Goal: Use online tool/utility: Utilize a website feature to perform a specific function

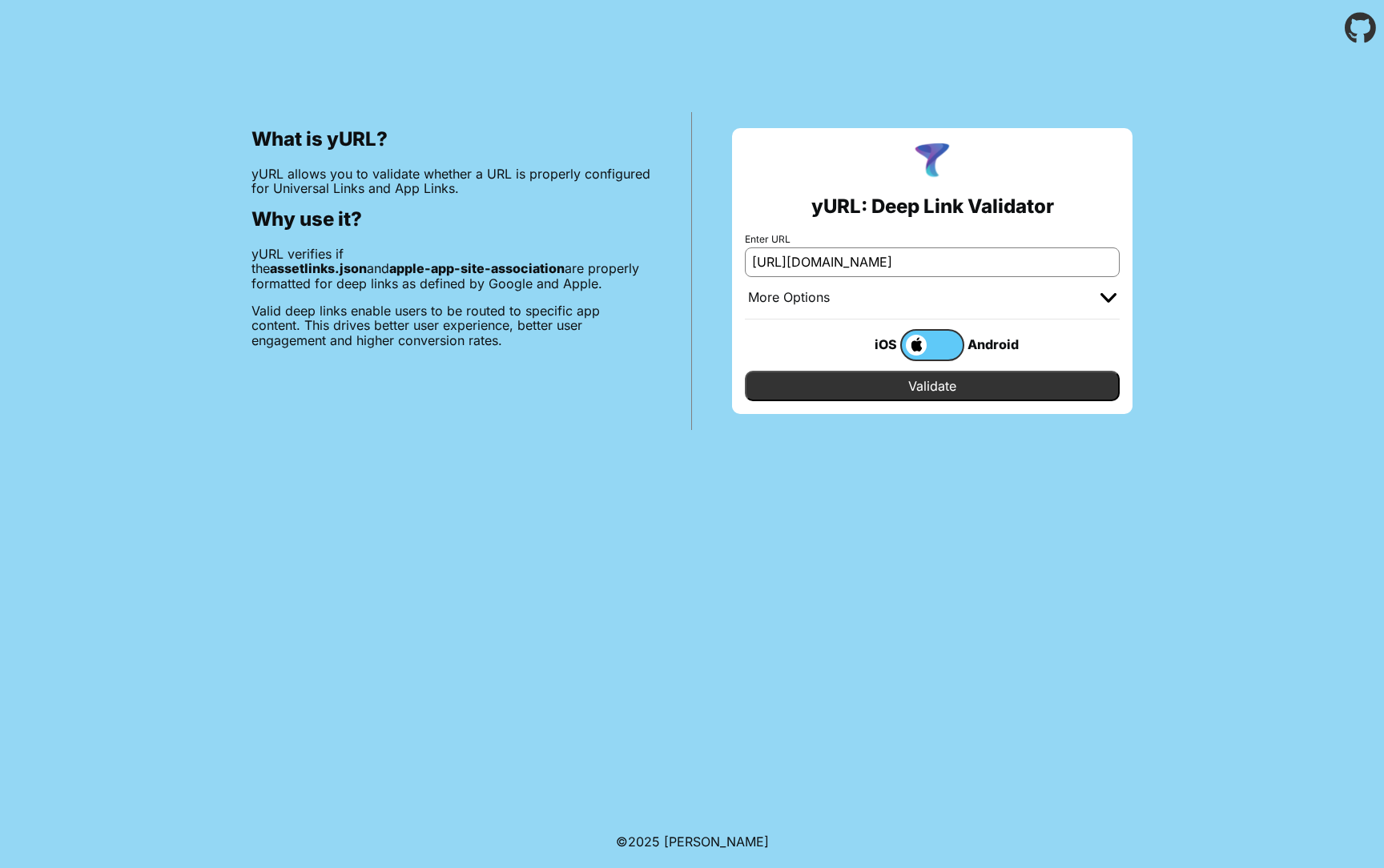
scroll to position [0, 74]
drag, startPoint x: 949, startPoint y: 263, endPoint x: 1146, endPoint y: 256, distance: 197.1
click at [1146, 256] on div "yURL: Deep Link Validator Enter URL https://qc-publicportal-epalace.linkdev.com…" at bounding box center [932, 271] width 481 height 318
type input "https://qc-publicportal-epalace.linkdev.com/"
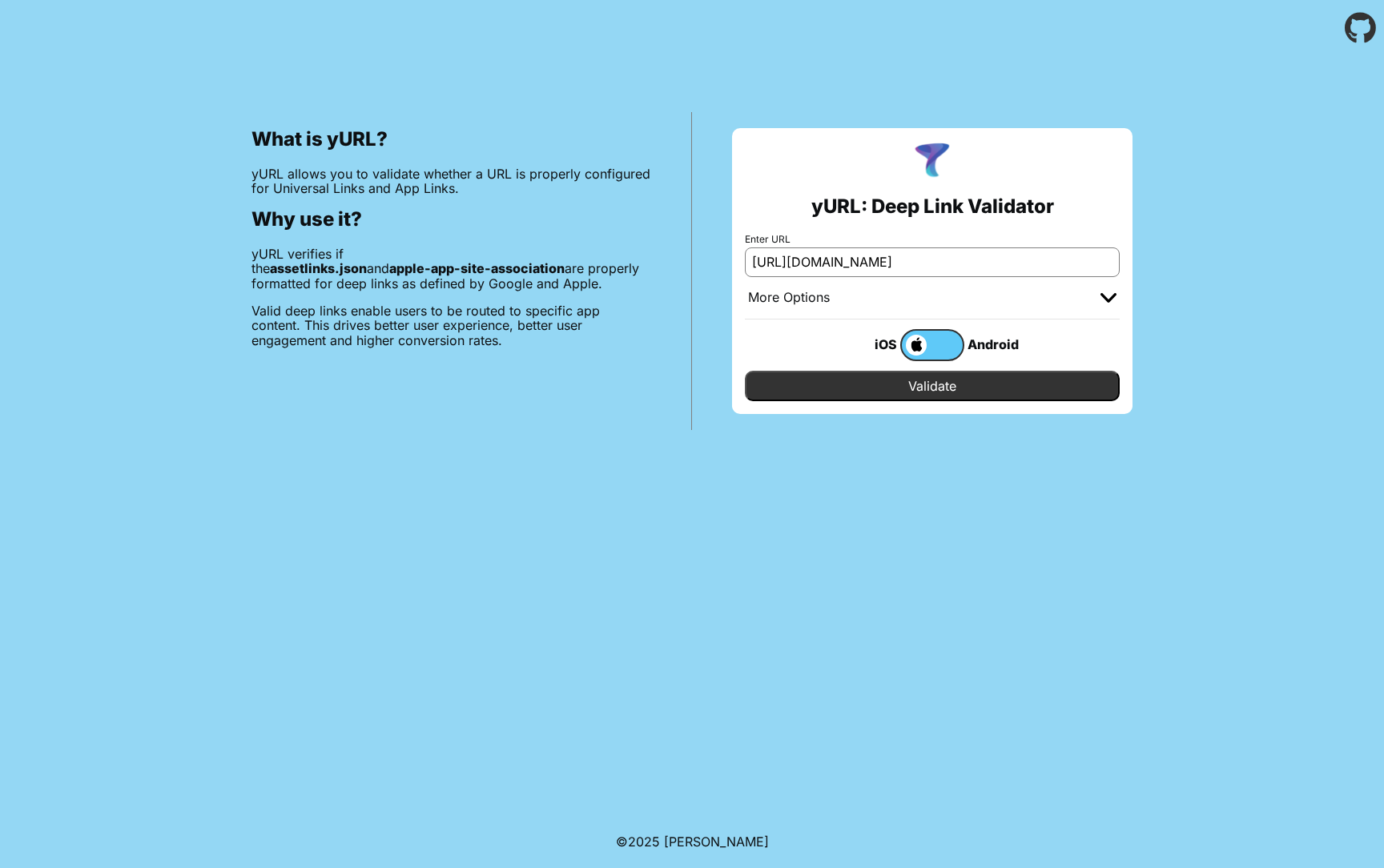
click at [744, 371] on input "Validate" at bounding box center [932, 386] width 375 height 31
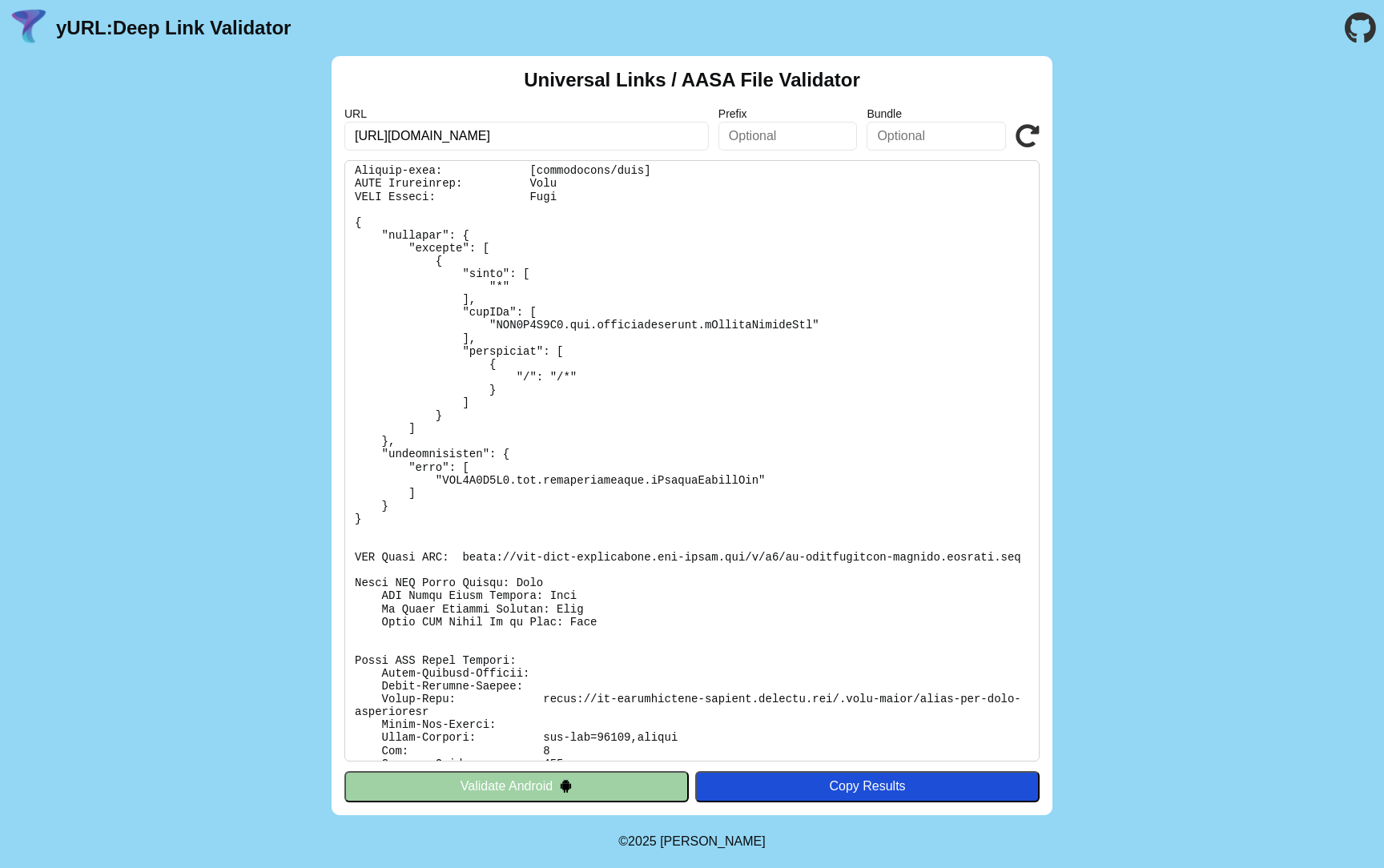
scroll to position [154, 0]
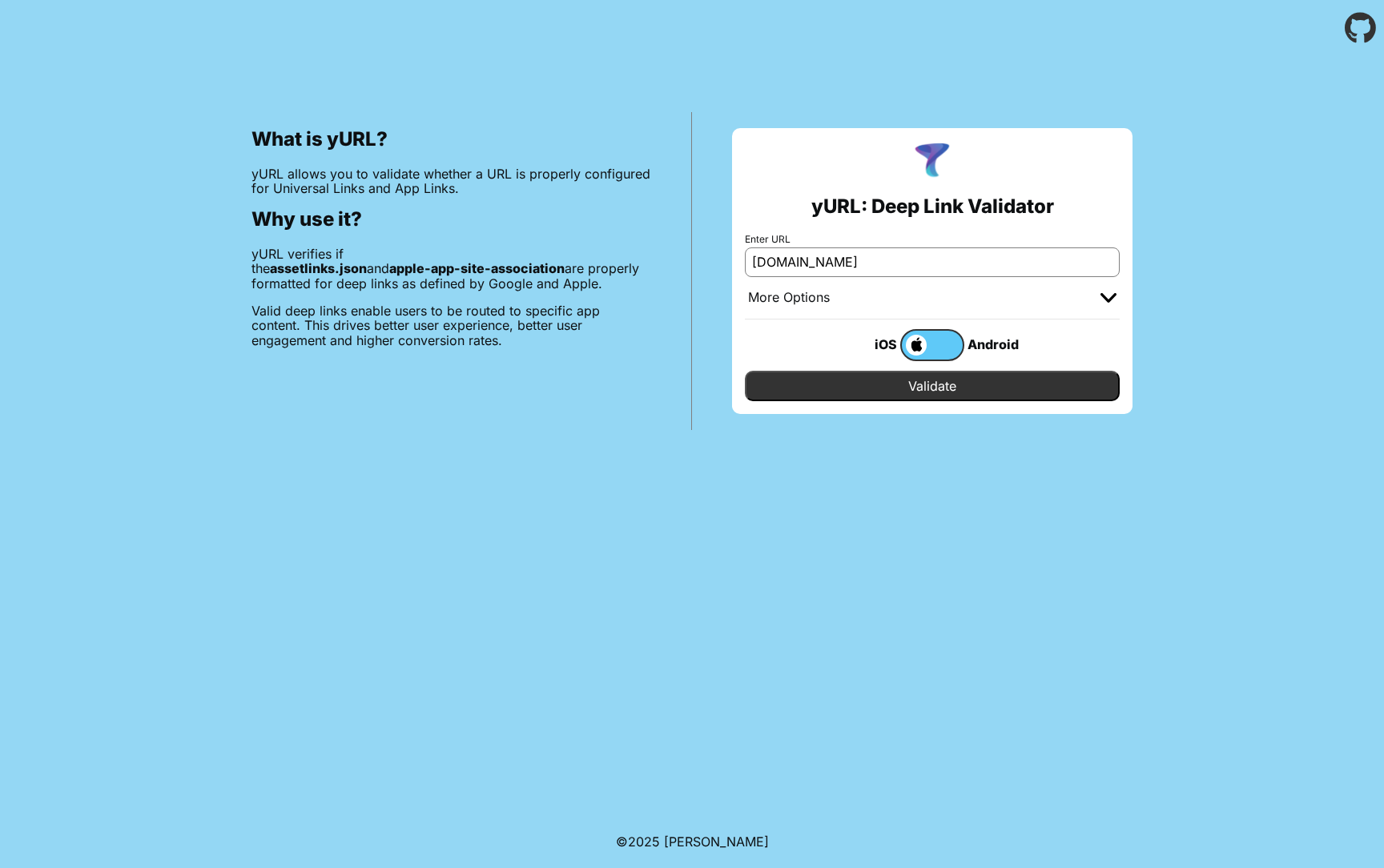
type input "[DOMAIN_NAME]"
click at [916, 372] on input "Validate" at bounding box center [932, 386] width 375 height 31
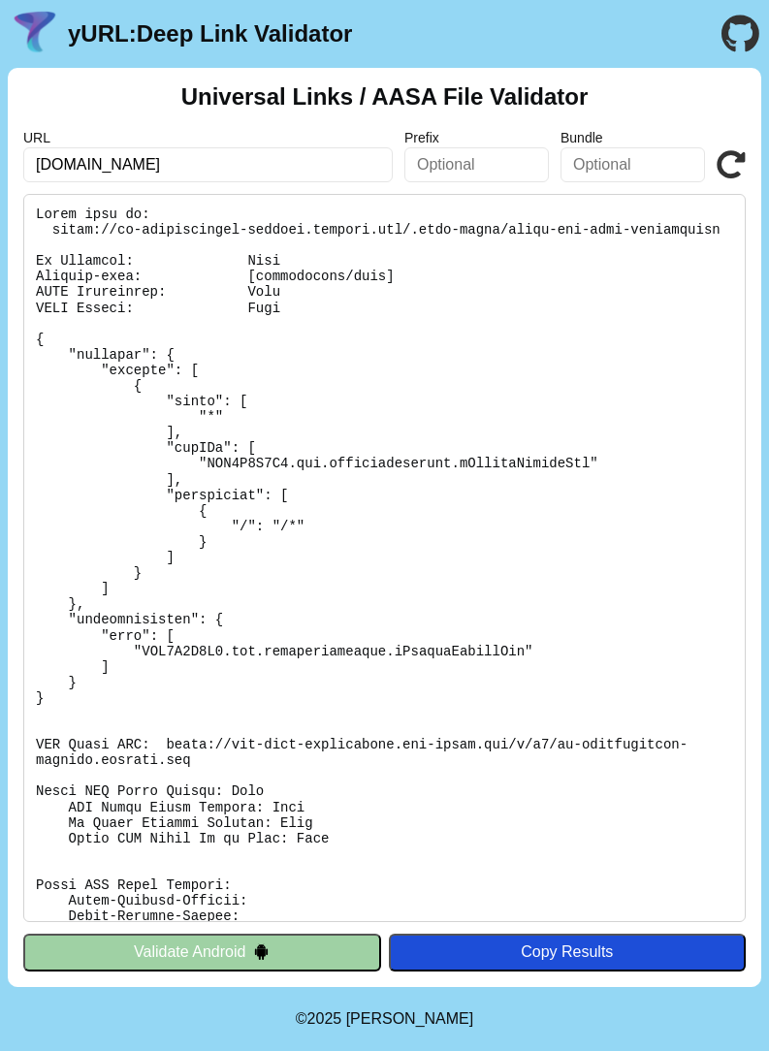
click at [77, 253] on pre at bounding box center [384, 558] width 722 height 728
click at [149, 262] on pre at bounding box center [384, 558] width 722 height 728
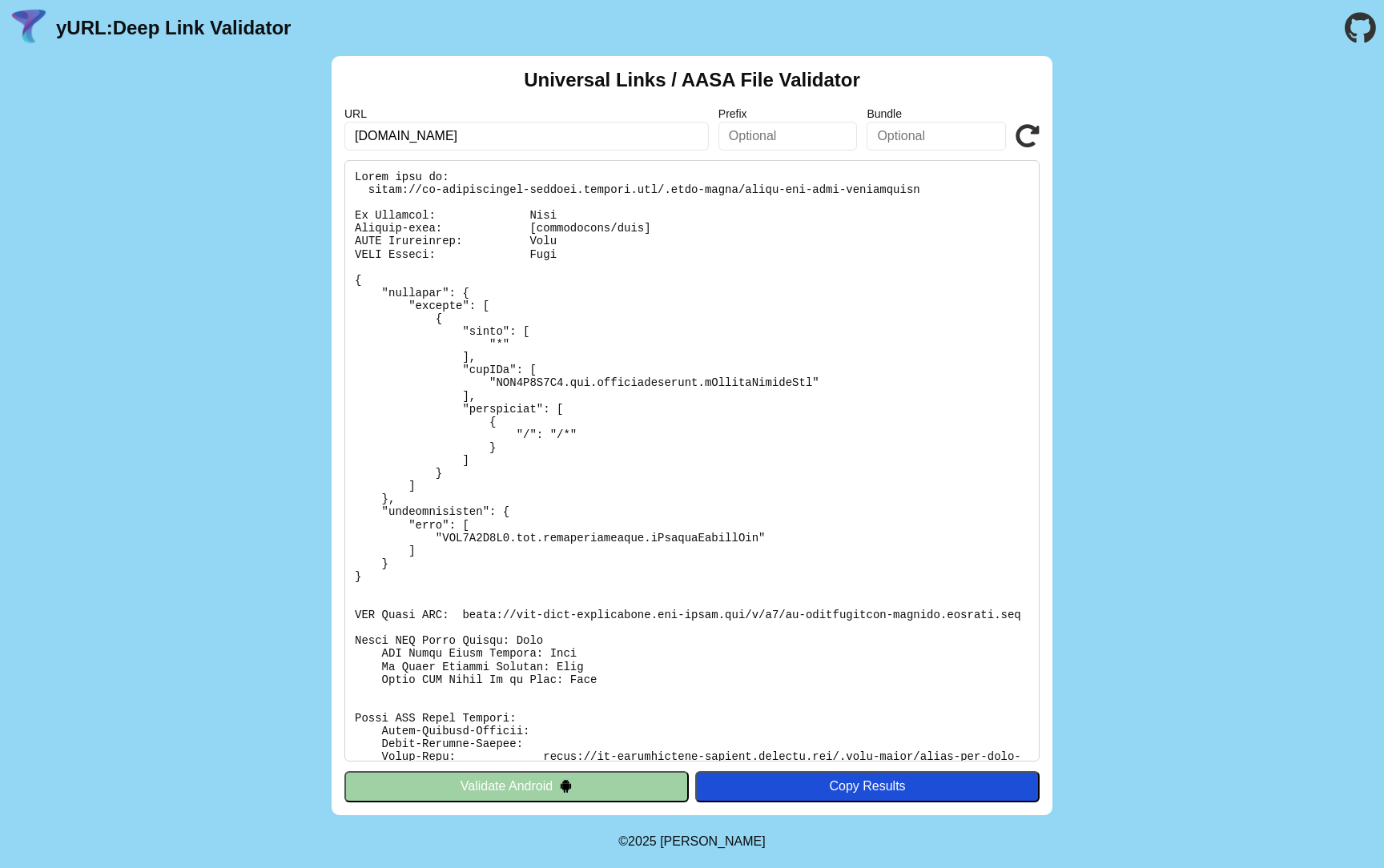
click at [182, 341] on div "Universal Links / AASA File Validator URL qc-publicportal-epalace.linkdev.com P…" at bounding box center [692, 435] width 1384 height 759
click at [478, 140] on input "[DOMAIN_NAME]" at bounding box center [526, 135] width 364 height 29
paste input "https://fundraise.maan.gov.ae/"
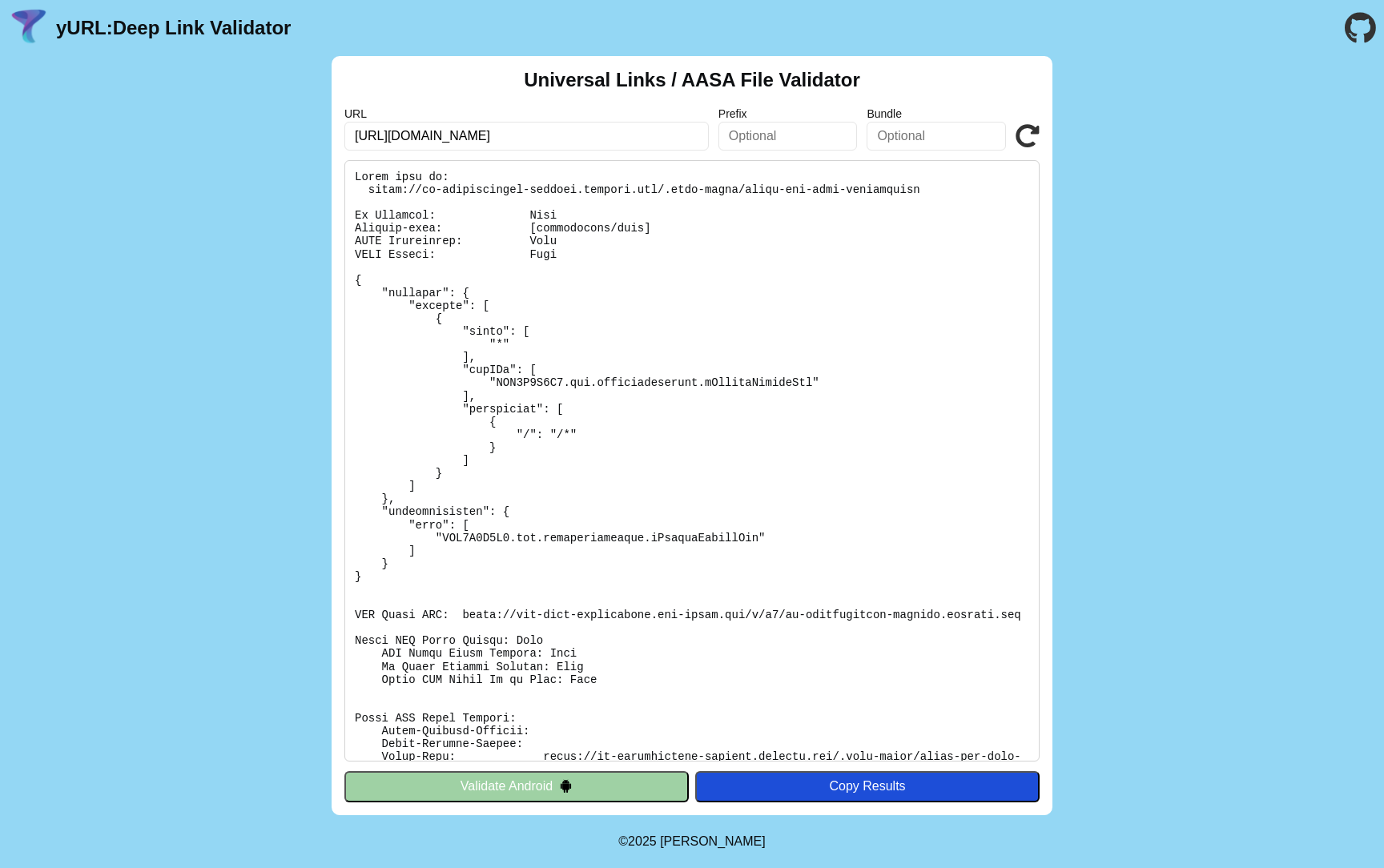
click at [635, 134] on input "https://fundraise.maan.gov.ae/" at bounding box center [526, 135] width 364 height 29
type input "https://fundraise.maan.gov.ae/"
click button "Validate" at bounding box center [0, 0] width 0 height 0
